Goal: Transaction & Acquisition: Purchase product/service

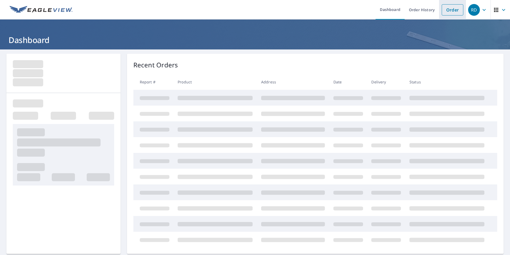
click at [454, 13] on link "Order" at bounding box center [453, 9] width 22 height 11
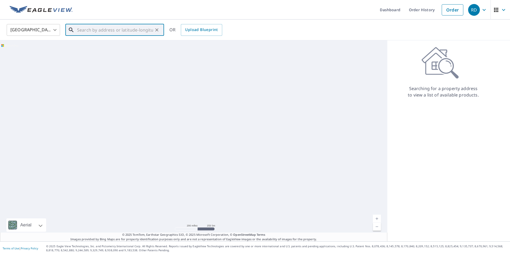
click at [131, 34] on input "text" at bounding box center [115, 29] width 76 height 15
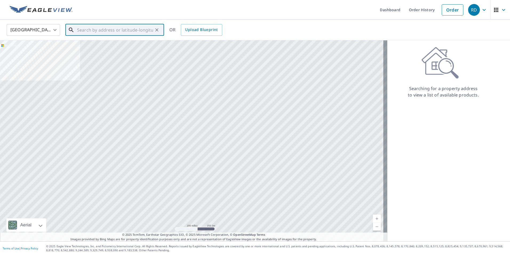
paste input "[STREET_ADDRESS][PERSON_NAME]"
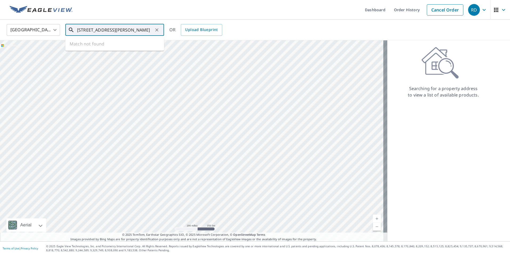
scroll to position [0, 5]
click at [95, 45] on span "[STREET_ADDRESS][PERSON_NAME]" at bounding box center [118, 45] width 84 height 6
type input "[STREET_ADDRESS][PERSON_NAME]"
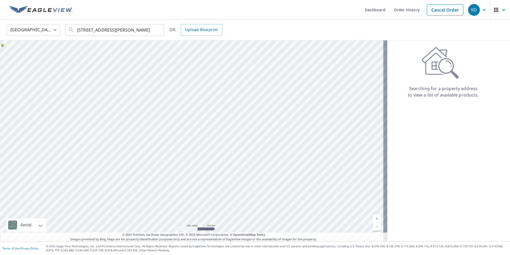
scroll to position [0, 0]
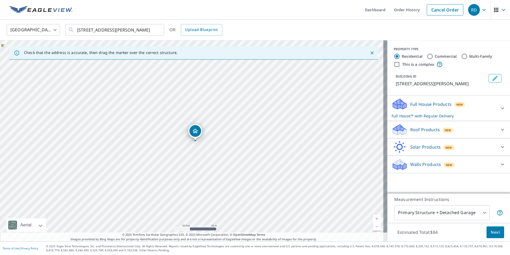
click at [432, 104] on p "Full House Products" at bounding box center [431, 104] width 41 height 6
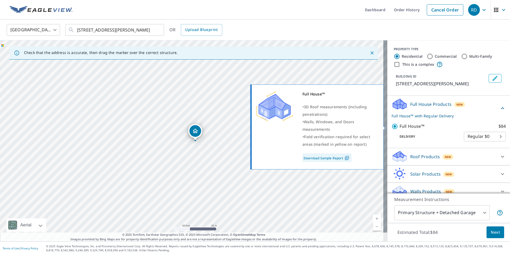
click at [403, 126] on p "Full House™" at bounding box center [412, 126] width 25 height 7
click at [400, 126] on input "Full House™ $84" at bounding box center [396, 126] width 8 height 6
checkbox input "false"
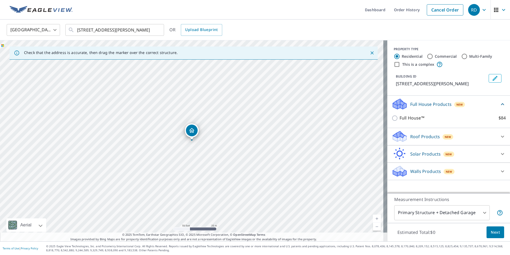
click at [427, 99] on div "Full House Products New" at bounding box center [446, 104] width 108 height 13
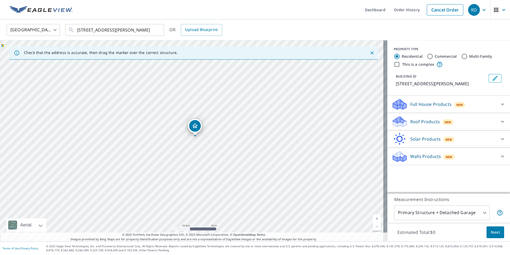
click at [414, 103] on p "Full House Products" at bounding box center [431, 104] width 41 height 6
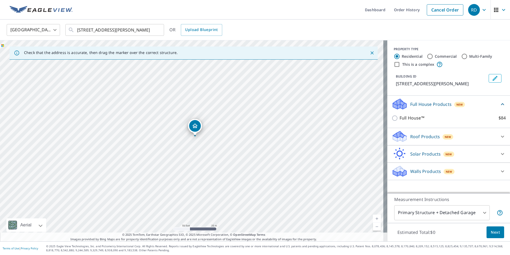
click at [419, 107] on p "Full House Products" at bounding box center [431, 104] width 41 height 6
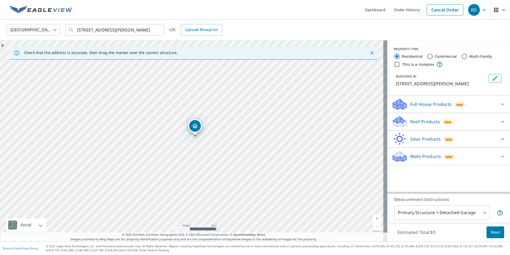
click at [420, 127] on div "Roof Products New" at bounding box center [444, 121] width 105 height 13
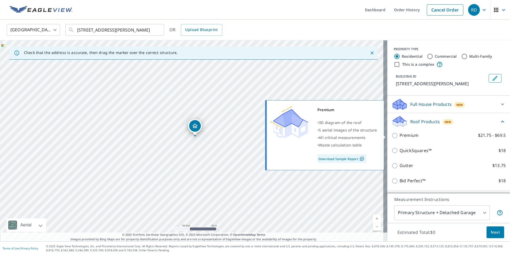
click at [409, 136] on p "Premium" at bounding box center [409, 135] width 19 height 7
click at [400, 136] on input "Premium $21.75 - $69.5" at bounding box center [396, 135] width 8 height 6
checkbox input "true"
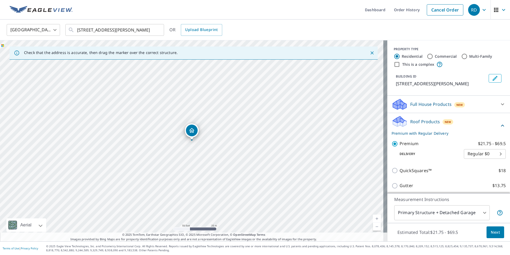
click at [419, 121] on p "Roof Products" at bounding box center [426, 121] width 30 height 6
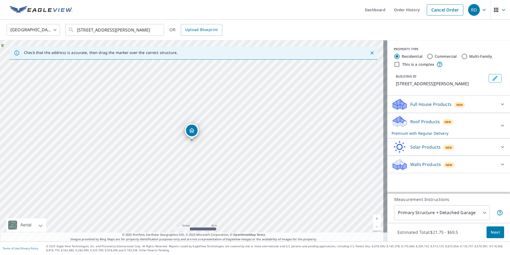
click at [492, 234] on span "Next" at bounding box center [495, 232] width 9 height 7
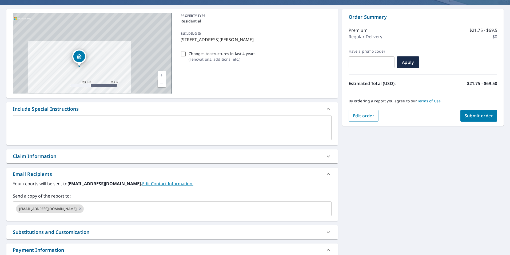
scroll to position [79, 0]
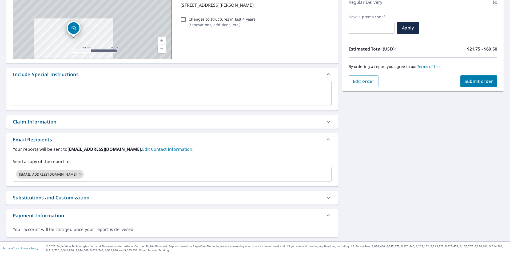
click at [60, 121] on div "Claim Information" at bounding box center [167, 121] width 309 height 7
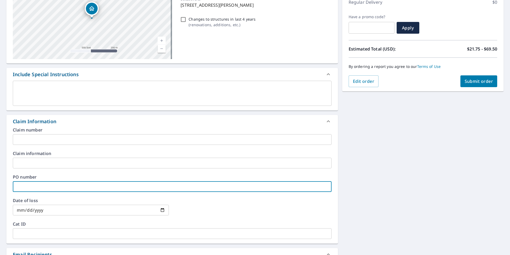
click at [26, 185] on input "text" at bounding box center [172, 186] width 319 height 11
paste input "252851"
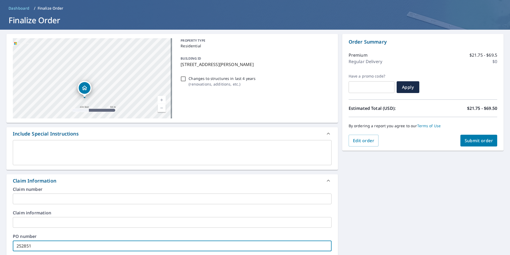
scroll to position [0, 0]
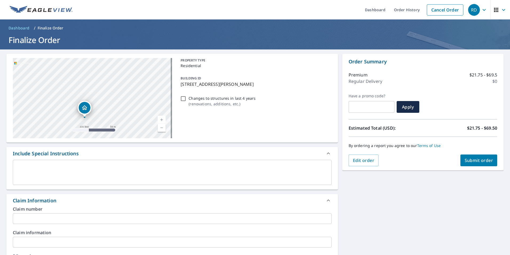
type input "252851"
click at [474, 160] on span "Submit order" at bounding box center [479, 160] width 29 height 6
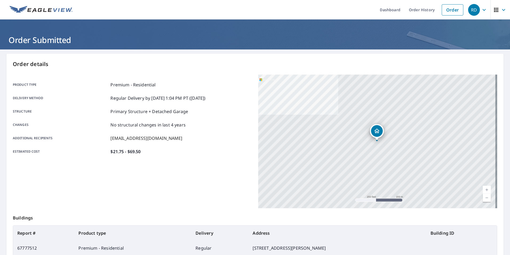
scroll to position [60, 0]
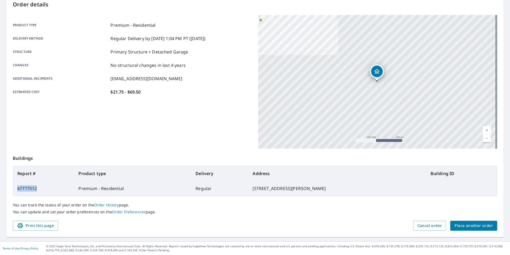
drag, startPoint x: 38, startPoint y: 193, endPoint x: 17, endPoint y: 188, distance: 21.6
click at [17, 188] on td "67777512" at bounding box center [43, 188] width 61 height 15
copy td "67777512"
